Goal: Information Seeking & Learning: Learn about a topic

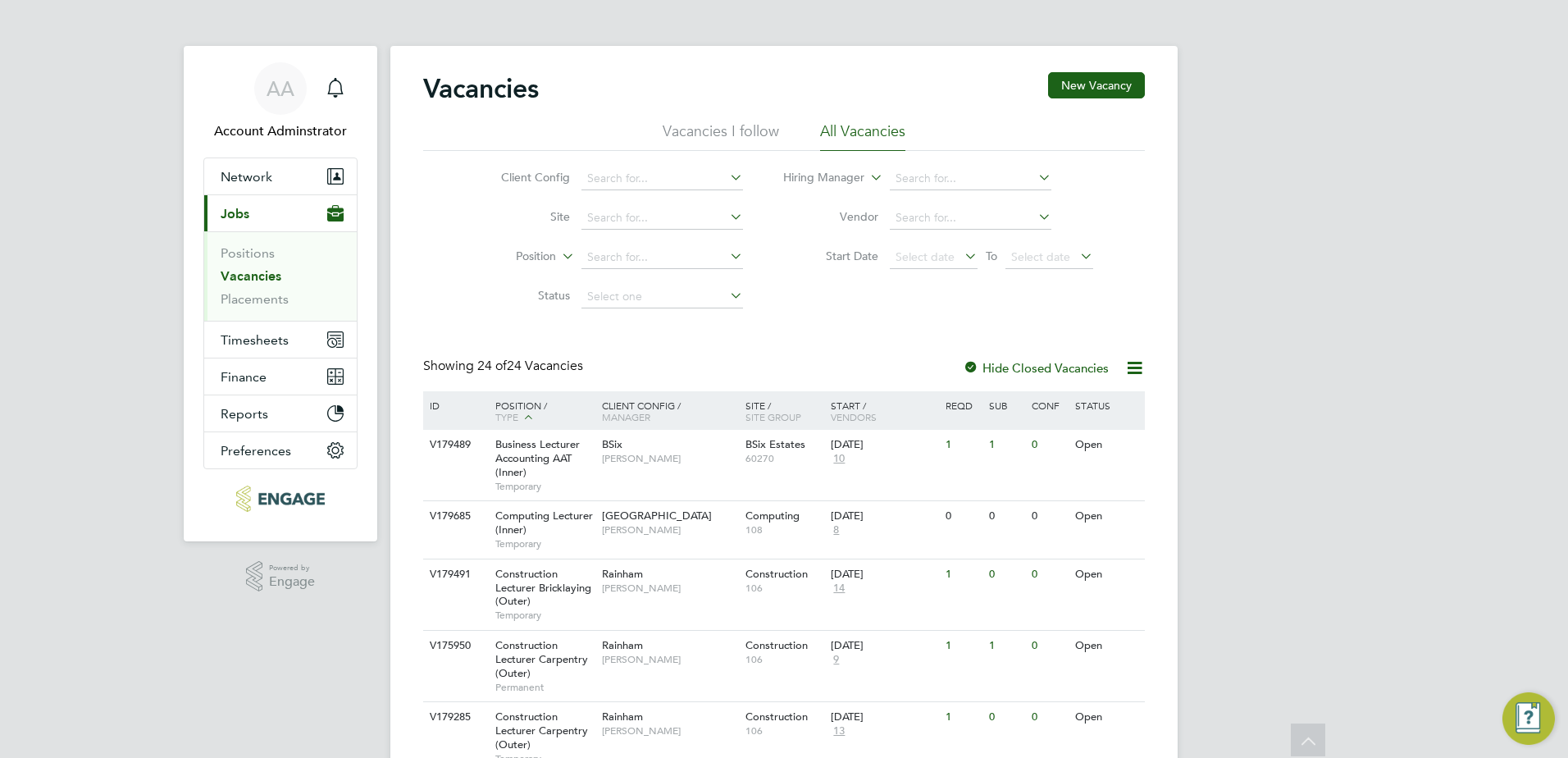
scroll to position [1012, 0]
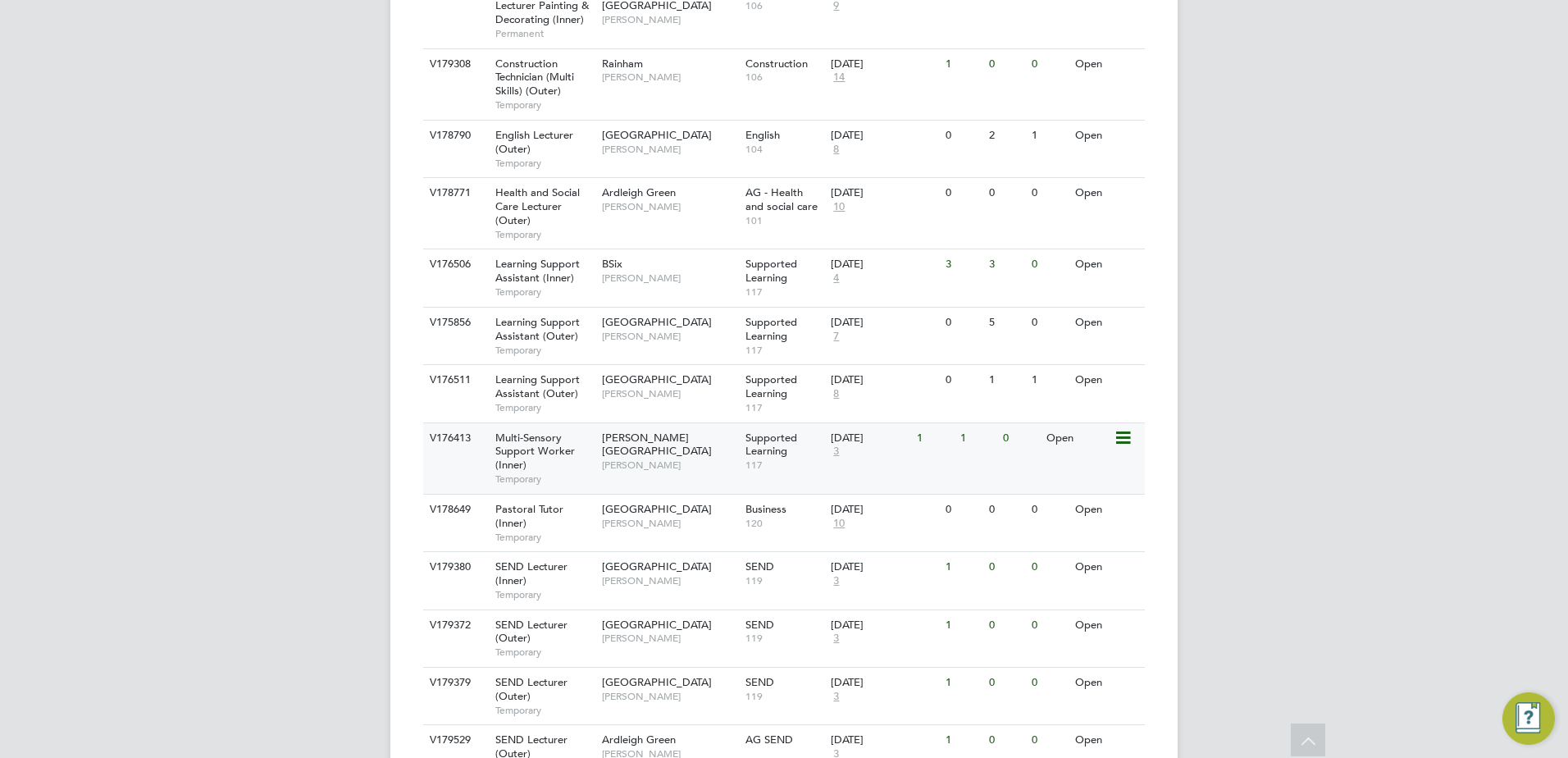
click at [530, 439] on span "Multi-Sensory Support Worker (Inner)" at bounding box center [536, 452] width 80 height 42
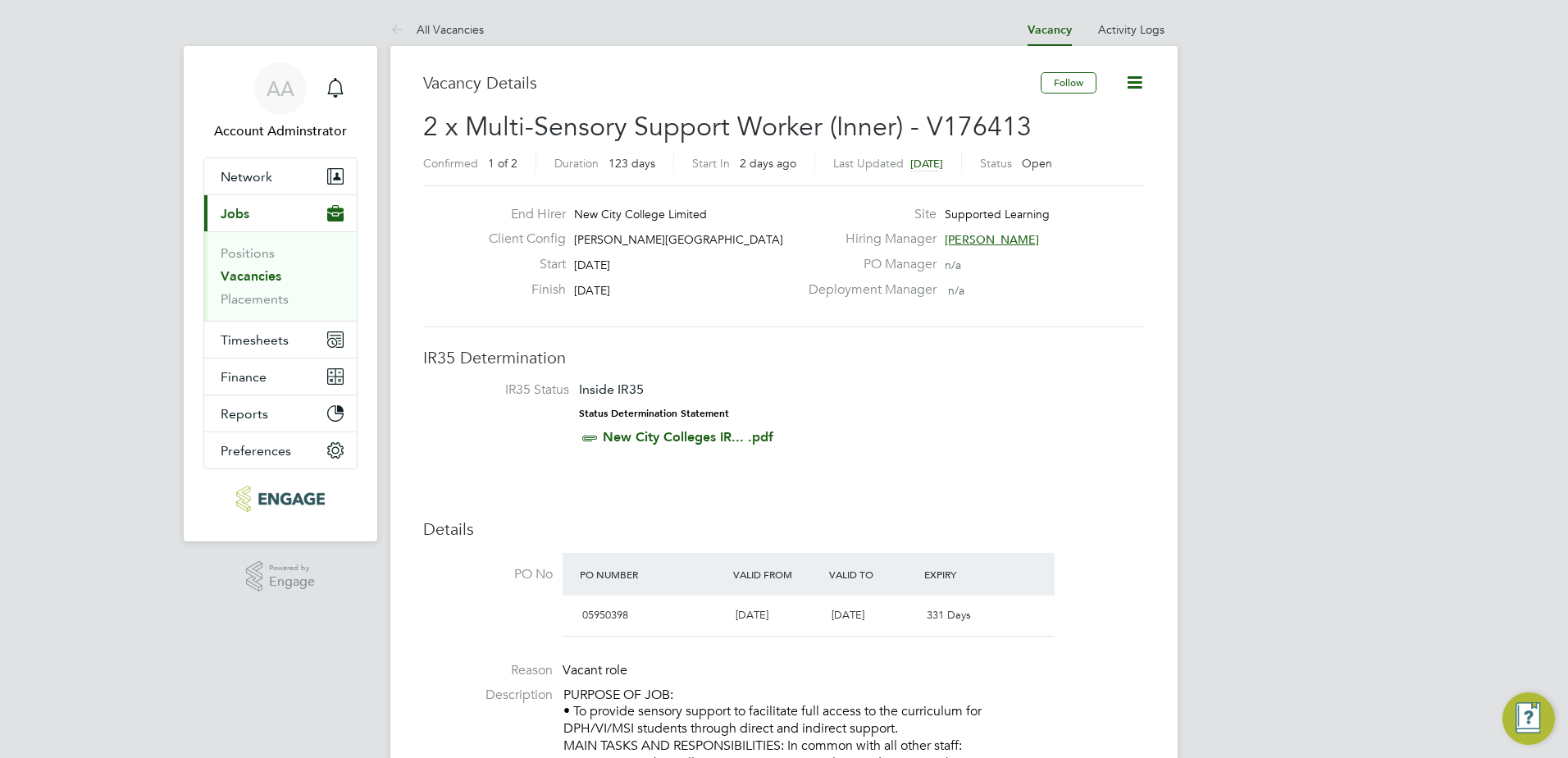
click at [508, 395] on label "IR35 Status" at bounding box center [504, 390] width 130 height 17
click at [503, 425] on li "IR35 Status Inside IR35 Status Determination Statement New City Colleges IR... …" at bounding box center [784, 417] width 689 height 71
